Goal: Information Seeking & Learning: Learn about a topic

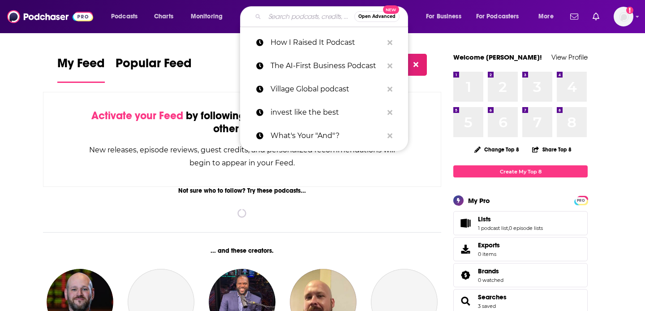
click at [308, 16] on input "Search podcasts, credits, & more..." at bounding box center [310, 16] width 90 height 14
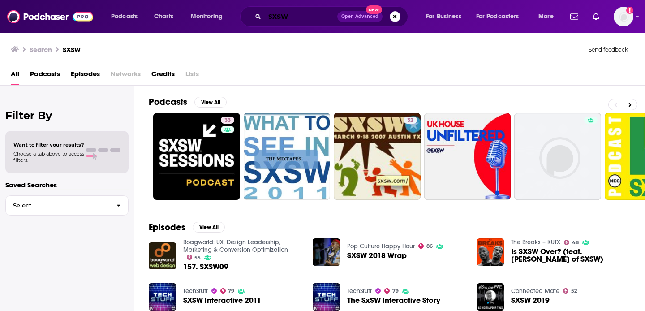
click at [297, 21] on input "SXSW" at bounding box center [301, 16] width 73 height 14
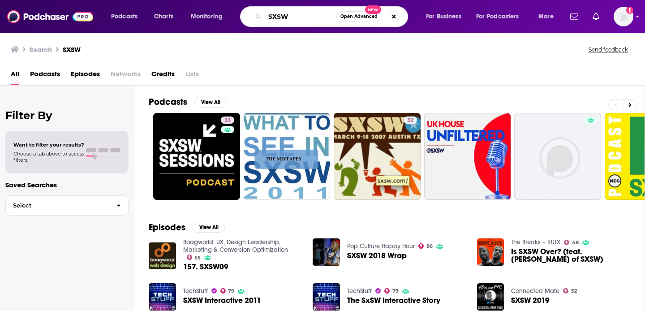
click at [297, 21] on input "SXSW" at bounding box center [301, 16] width 72 height 14
type input "The Futur"
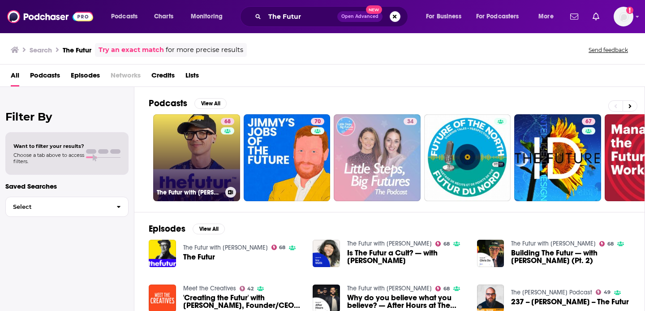
click at [195, 151] on link "68 The Futur with [PERSON_NAME]" at bounding box center [196, 157] width 87 height 87
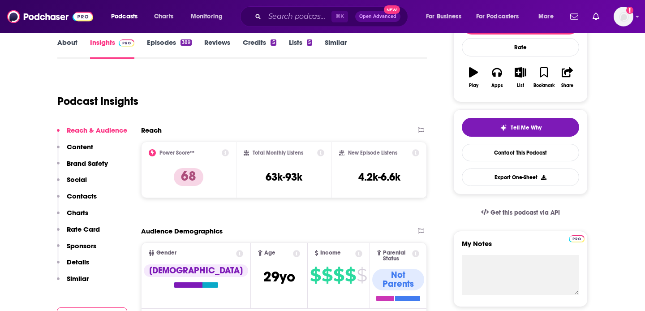
scroll to position [133, 0]
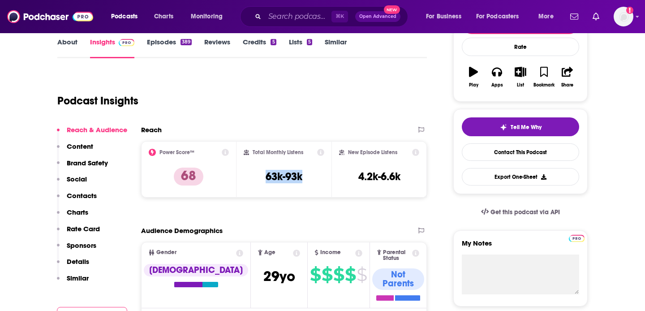
drag, startPoint x: 255, startPoint y: 177, endPoint x: 317, endPoint y: 179, distance: 61.9
click at [317, 179] on div "Total Monthly Listens 63k-93k" at bounding box center [284, 169] width 81 height 41
copy h3 "63k-93k"
click at [282, 16] on input "Search podcasts, credits, & more..." at bounding box center [298, 16] width 67 height 14
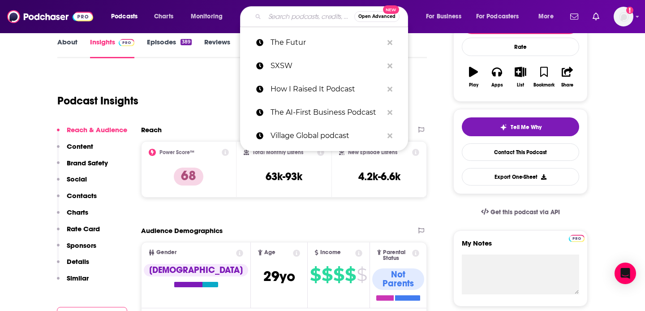
paste input "Fearless Creative Leadership podcast with [PERSON_NAME]"
type input "Fearless Creative Leadership podcast with [PERSON_NAME]"
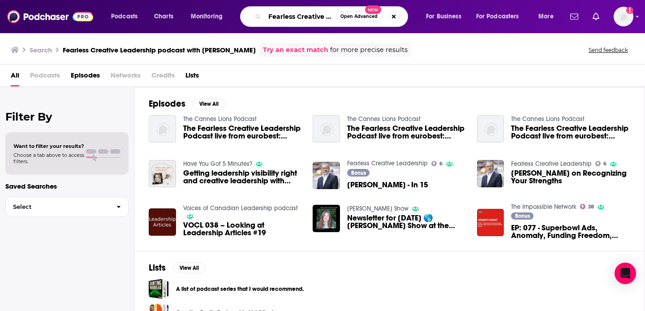
click at [299, 16] on input "Fearless Creative Leadership podcast with [PERSON_NAME]" at bounding box center [301, 16] width 72 height 14
click at [327, 18] on input "Fearless Creative Leadership podcast with [PERSON_NAME]" at bounding box center [301, 16] width 72 height 14
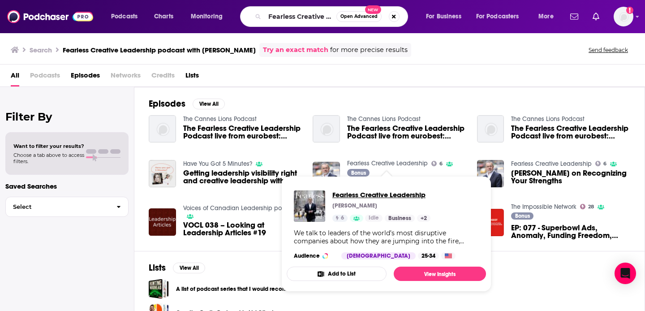
click at [389, 194] on span "Fearless Creative Leadership" at bounding box center [382, 194] width 98 height 9
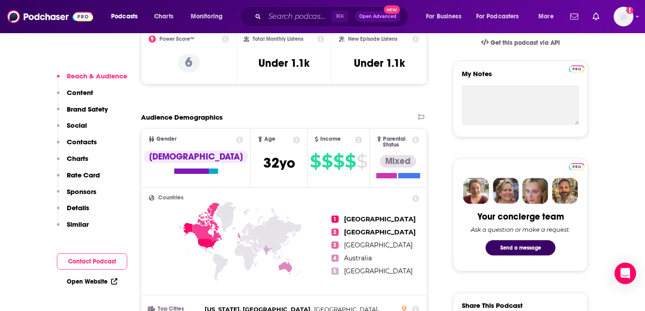
scroll to position [310, 0]
